Goal: Navigation & Orientation: Find specific page/section

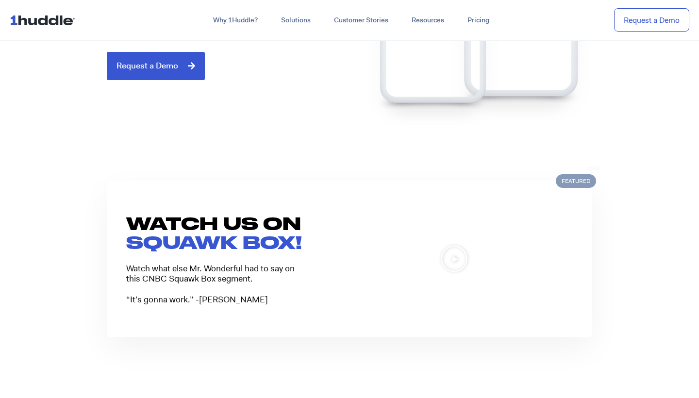
scroll to position [1019, 0]
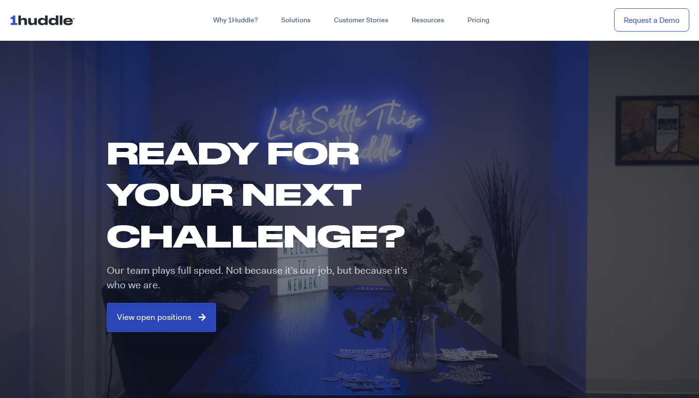
click at [159, 317] on span "View open positions" at bounding box center [154, 317] width 74 height 9
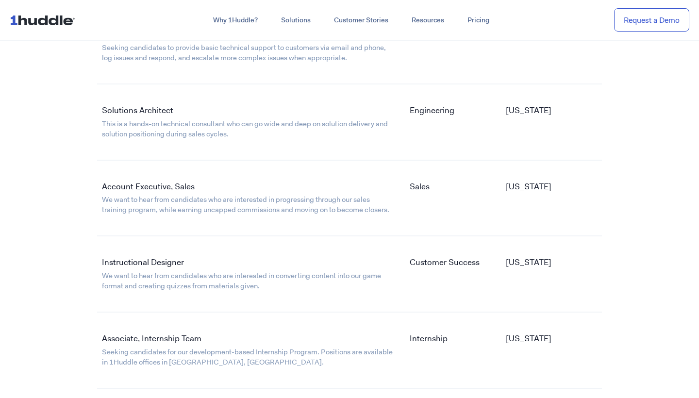
scroll to position [1848, 0]
drag, startPoint x: 231, startPoint y: 124, endPoint x: 106, endPoint y: 109, distance: 125.3
click at [106, 109] on div "Solutions Architect This is a hands-on technical consultant who can go wide and…" at bounding box center [248, 121] width 303 height 44
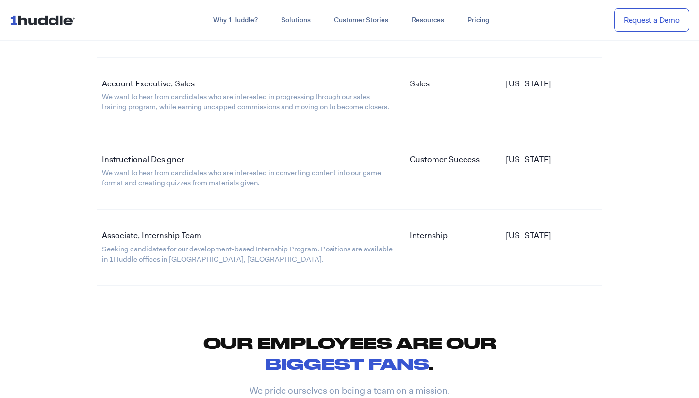
scroll to position [1988, 0]
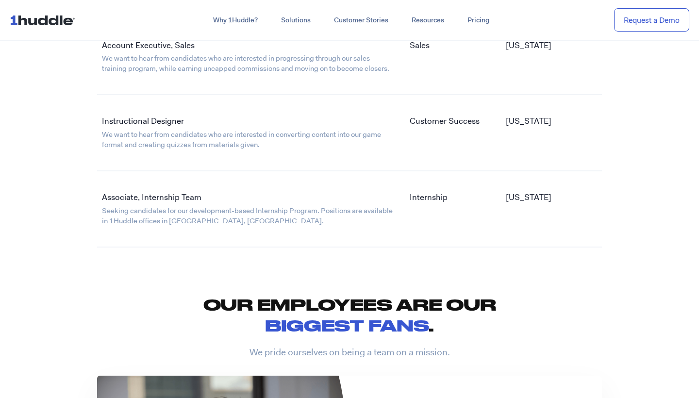
drag, startPoint x: 222, startPoint y: 212, endPoint x: 202, endPoint y: 236, distance: 31.0
click at [202, 236] on section "Associate, Internship Team Seeking candidates for our development-based Interns…" at bounding box center [349, 209] width 505 height 76
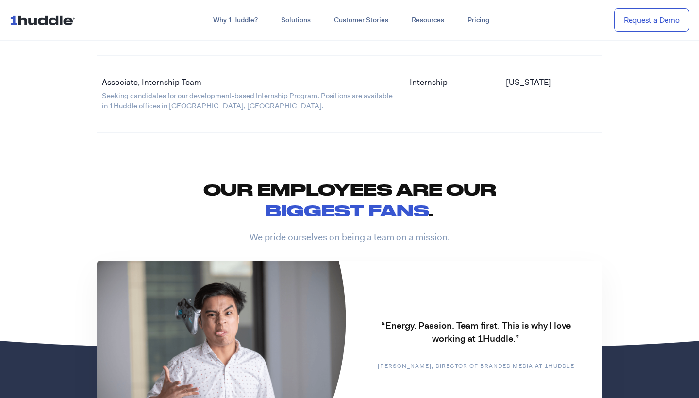
scroll to position [2021, 0]
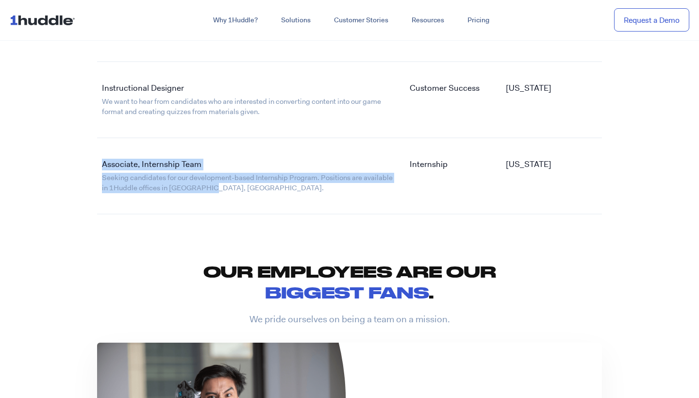
drag, startPoint x: 228, startPoint y: 176, endPoint x: 38, endPoint y: 137, distance: 193.9
click at [135, 173] on link "Seeking candidates for our development-based Internship Program. Positions are …" at bounding box center [247, 183] width 291 height 20
